Goal: Task Accomplishment & Management: Use online tool/utility

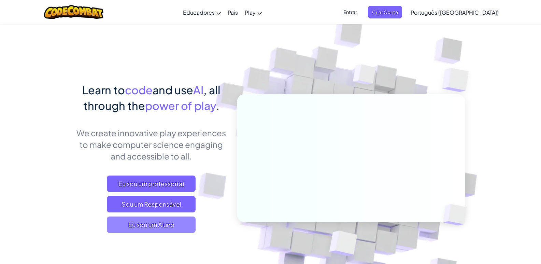
click at [163, 232] on span "Eu sou um Aluno" at bounding box center [151, 224] width 89 height 16
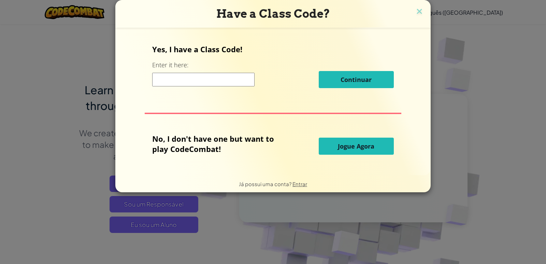
click at [194, 81] on input at bounding box center [203, 80] width 102 height 14
click at [344, 146] on span "Jogue Agora" at bounding box center [356, 146] width 37 height 8
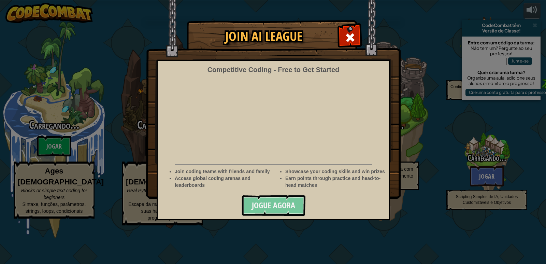
select select "pt-BR"
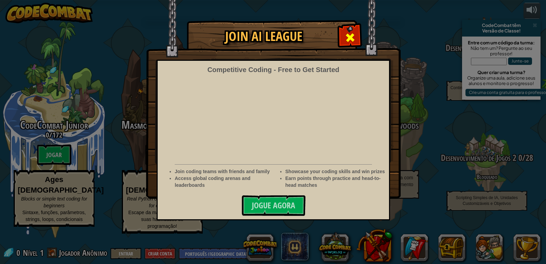
click at [346, 38] on span at bounding box center [350, 37] width 11 height 11
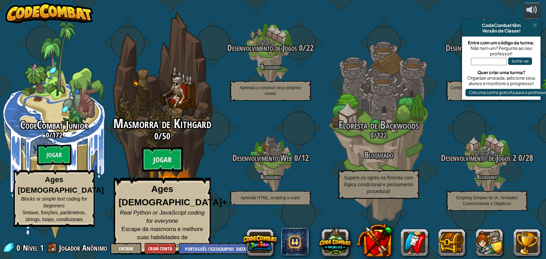
click at [165, 161] on btn "Jogar" at bounding box center [162, 159] width 41 height 25
select select "pt-BR"
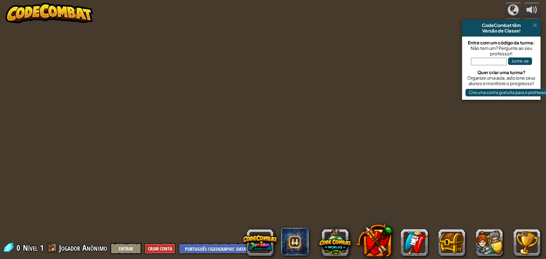
select select "pt-BR"
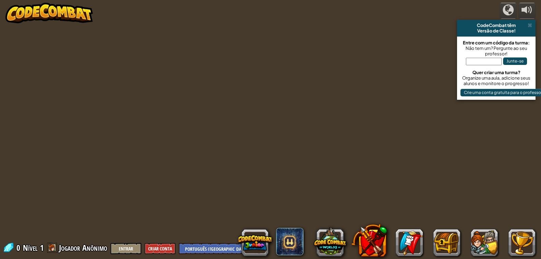
select select "pt-BR"
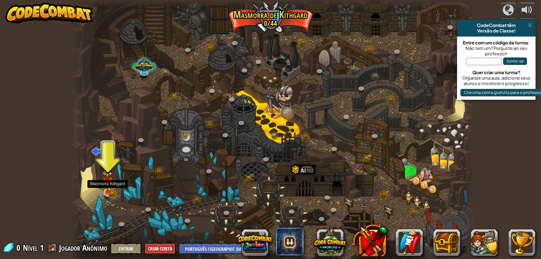
click at [107, 187] on img at bounding box center [107, 181] width 10 height 23
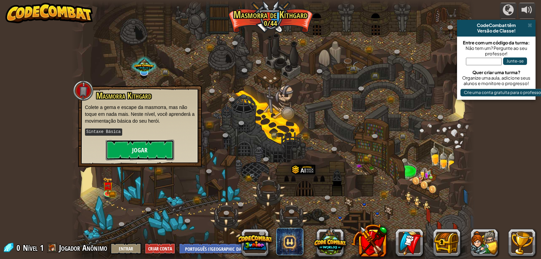
click at [148, 141] on button "Jogar" at bounding box center [140, 150] width 68 height 20
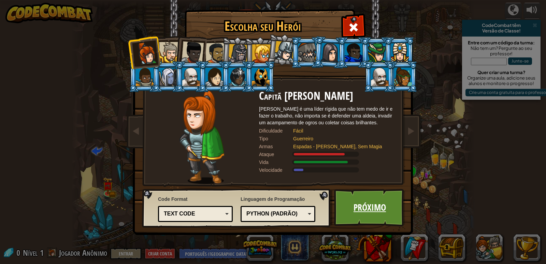
click at [385, 210] on link "Próximo" at bounding box center [369, 208] width 71 height 38
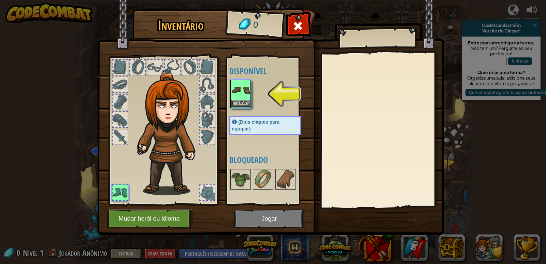
click at [240, 96] on img at bounding box center [240, 90] width 19 height 19
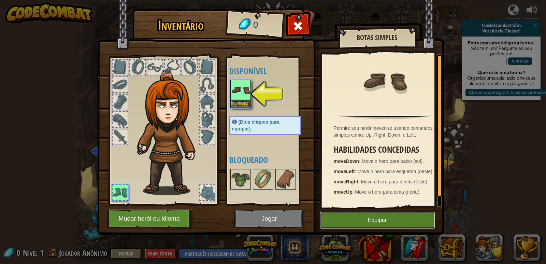
click at [391, 218] on button "Equipar" at bounding box center [377, 220] width 115 height 17
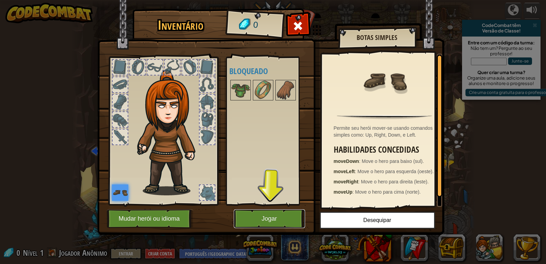
click at [271, 219] on button "Jogar" at bounding box center [269, 218] width 71 height 19
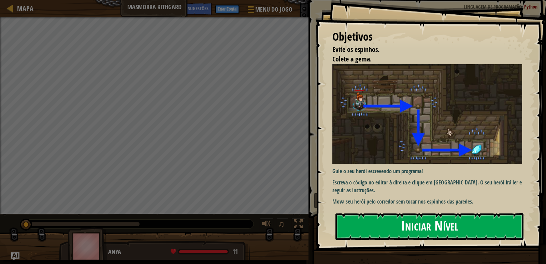
click at [407, 223] on button "Iniciar Nível" at bounding box center [429, 226] width 188 height 27
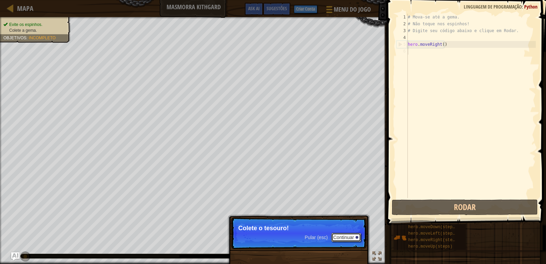
click at [332, 240] on button "Continuar" at bounding box center [346, 237] width 30 height 9
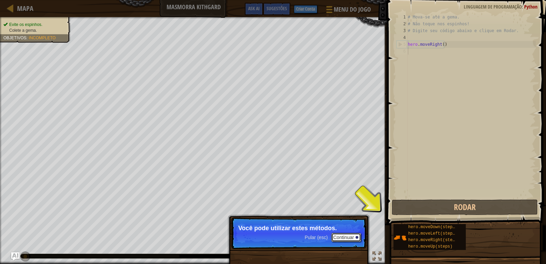
click at [345, 240] on button "Continuar" at bounding box center [346, 237] width 30 height 9
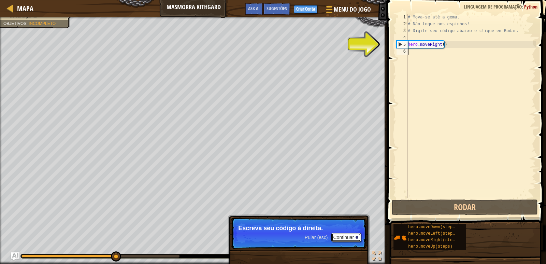
click at [345, 240] on button "Continuar" at bounding box center [346, 237] width 30 height 9
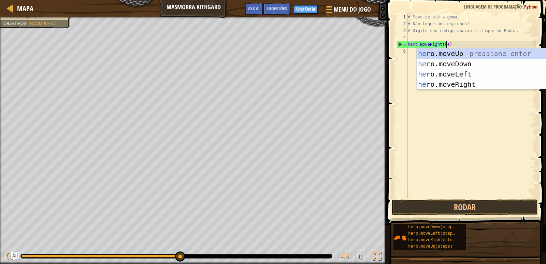
scroll to position [3, 3]
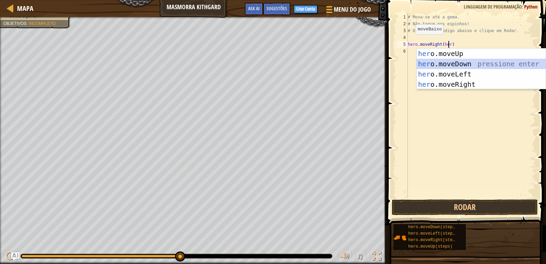
click at [453, 65] on div "her o.moveUp pressione enter her o.moveDown pressione enter her o.moveLeft pres…" at bounding box center [481, 78] width 129 height 61
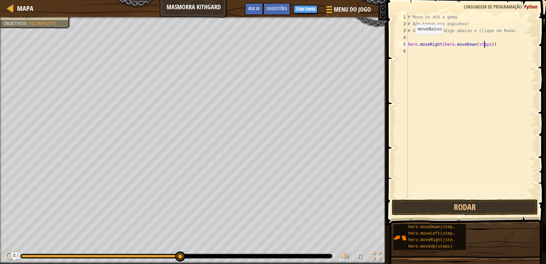
scroll to position [3, 6]
type textarea "hero.moveRight(hero.moveDown(steps))"
click at [451, 210] on button "Rodar" at bounding box center [465, 207] width 146 height 16
